Goal: Find specific page/section: Find specific page/section

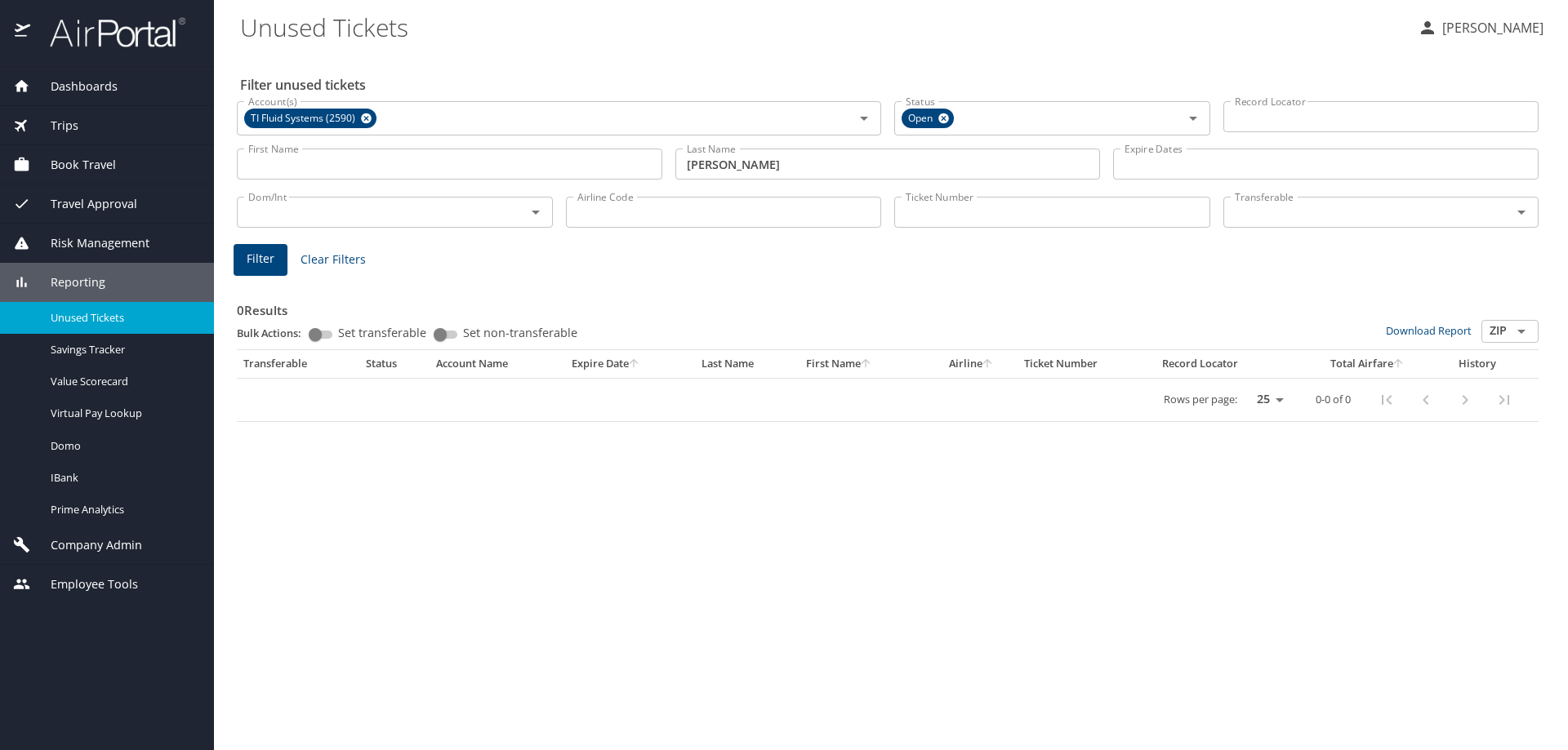
click at [83, 86] on span "Dashboards" at bounding box center [74, 86] width 88 height 18
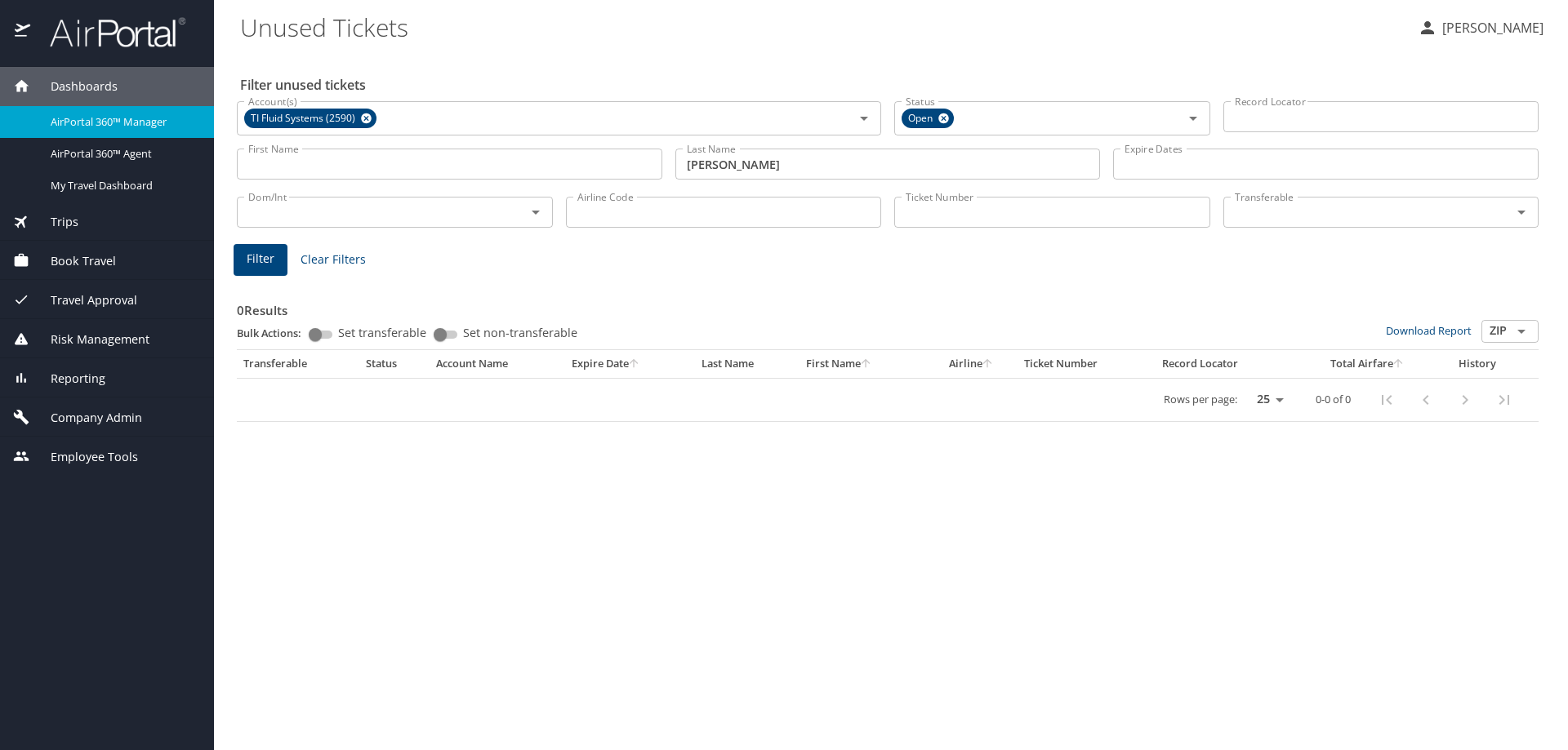
click at [83, 119] on span "AirPortal 360™ Manager" at bounding box center [122, 122] width 144 height 15
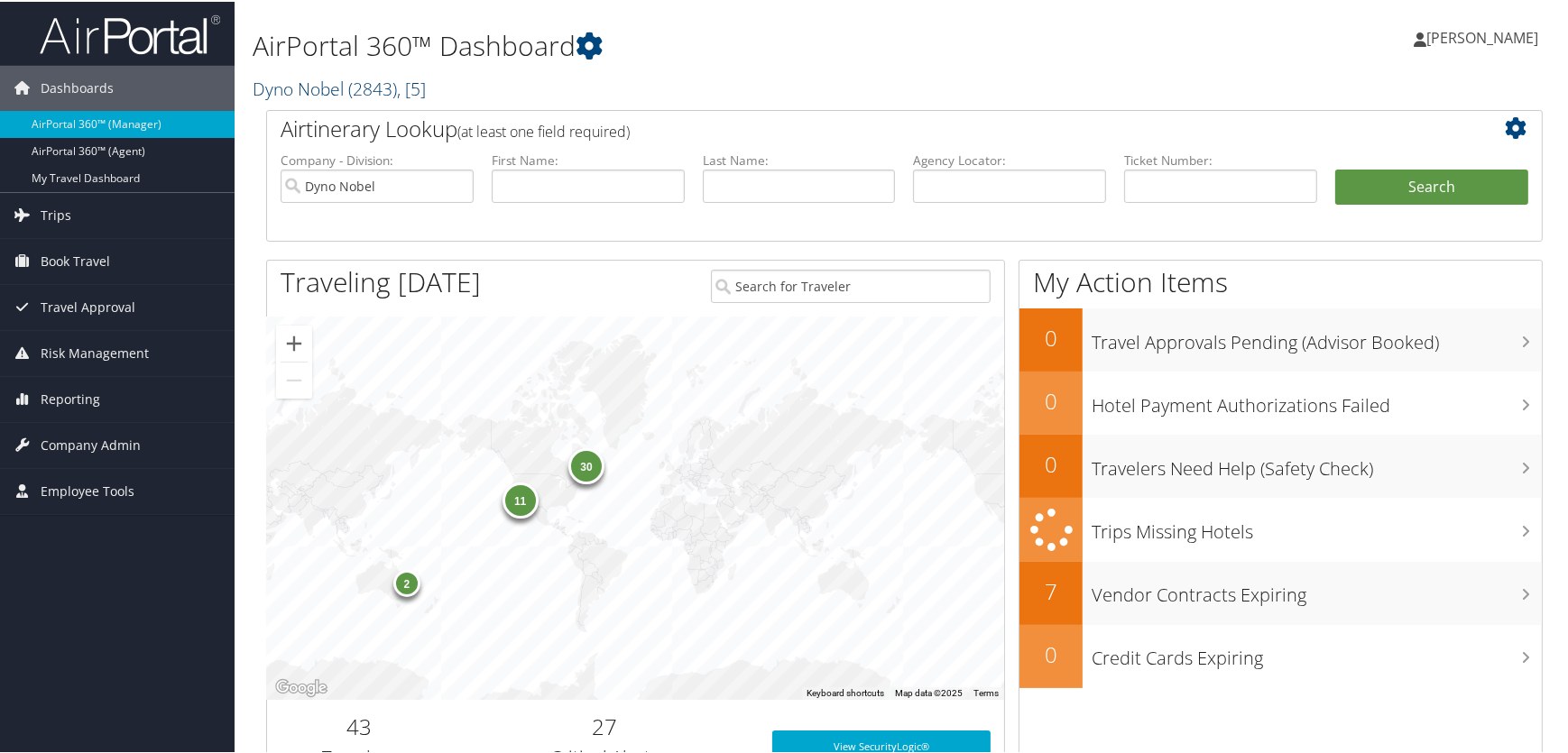
click at [302, 91] on link "Dyno Nobel ( 2843 ) , [ 5 ]" at bounding box center [339, 87] width 173 height 25
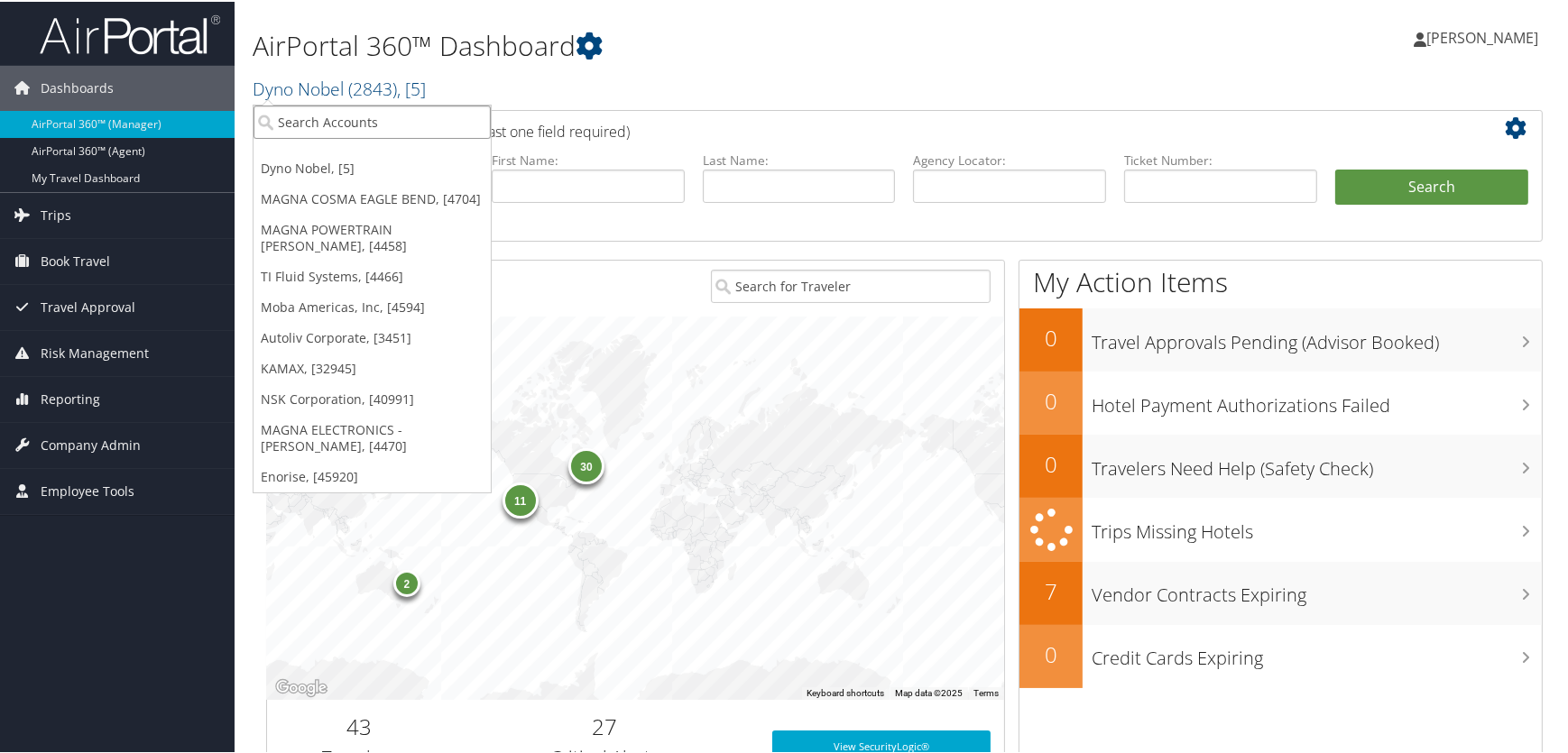
click at [304, 120] on input "search" at bounding box center [372, 120] width 237 height 33
type input "fred hu"
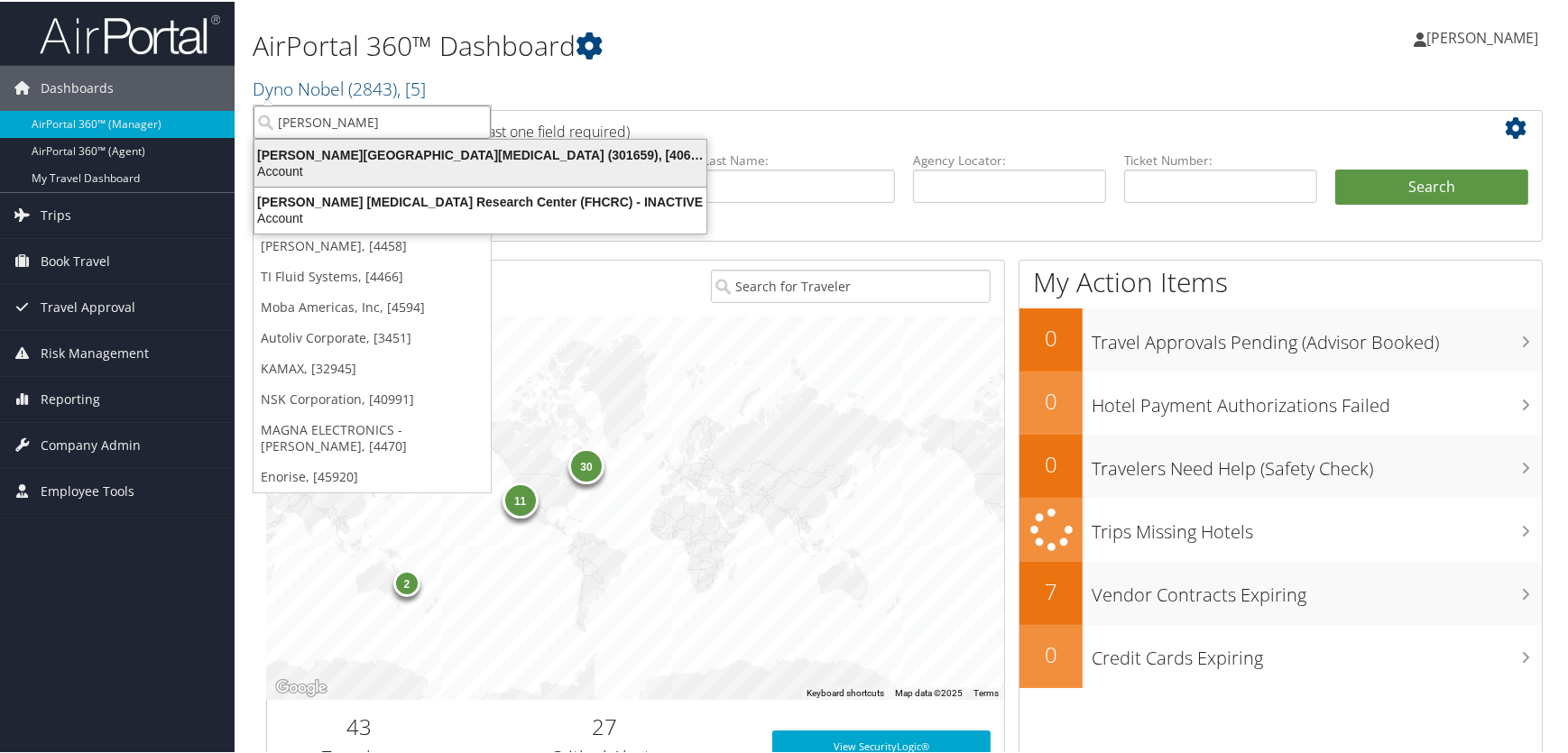
click at [421, 153] on div "Fred Hutchinson Cancer Center (301659), [40671]" at bounding box center [481, 153] width 474 height 16
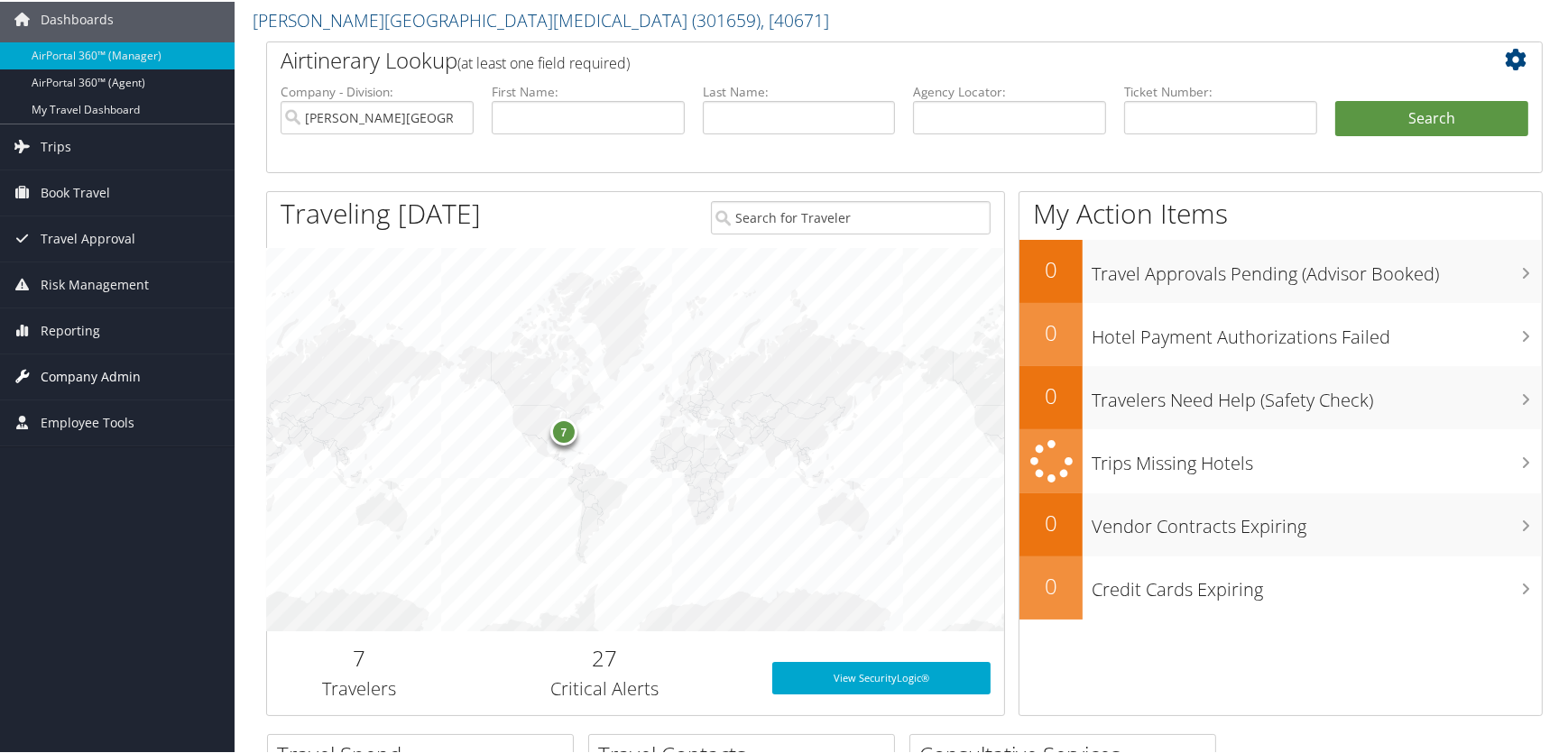
scroll to position [163, 0]
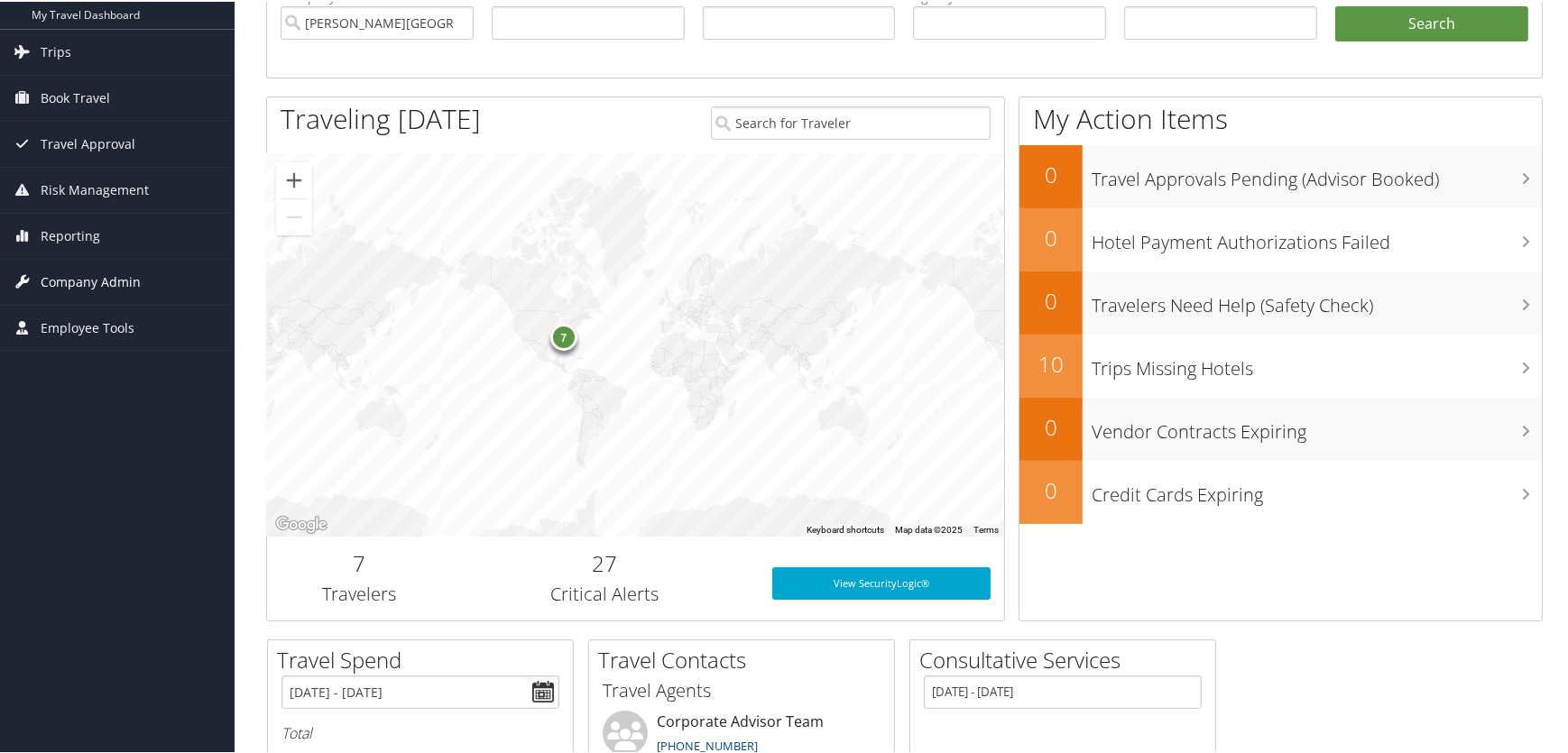
click at [82, 275] on span "Company Admin" at bounding box center [90, 281] width 100 height 46
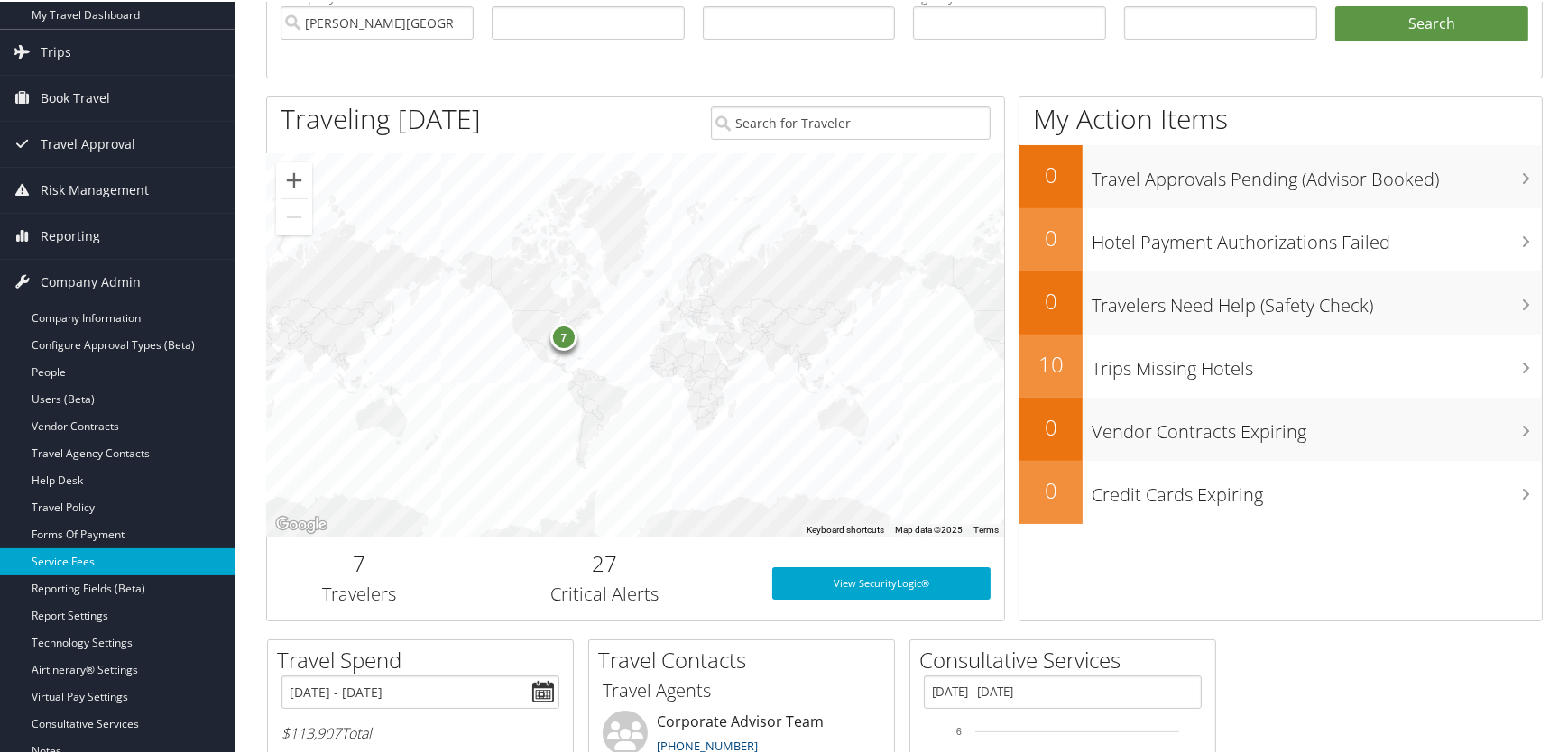
click at [88, 553] on link "Service Fees" at bounding box center [117, 560] width 235 height 28
